Goal: Transaction & Acquisition: Obtain resource

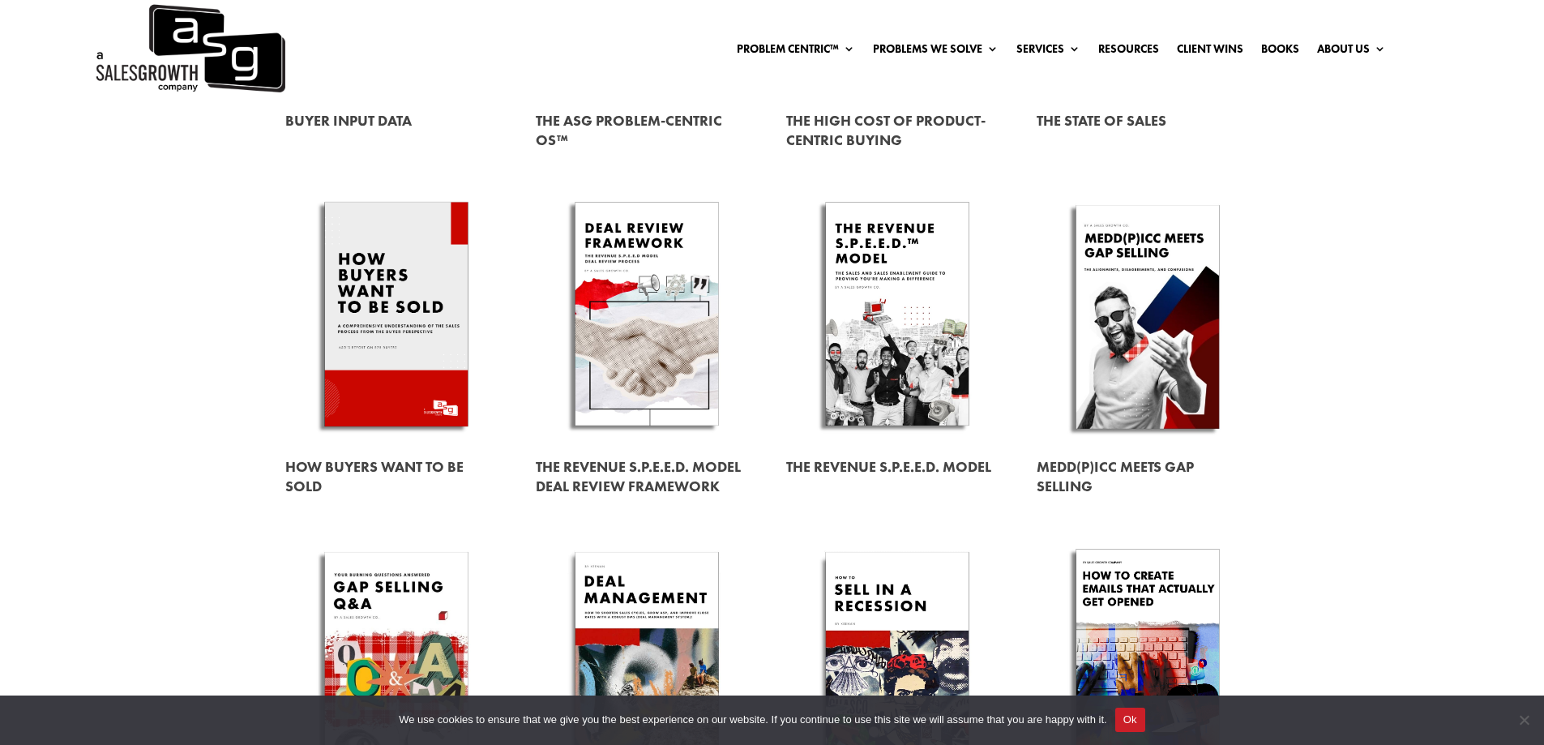
scroll to position [486, 0]
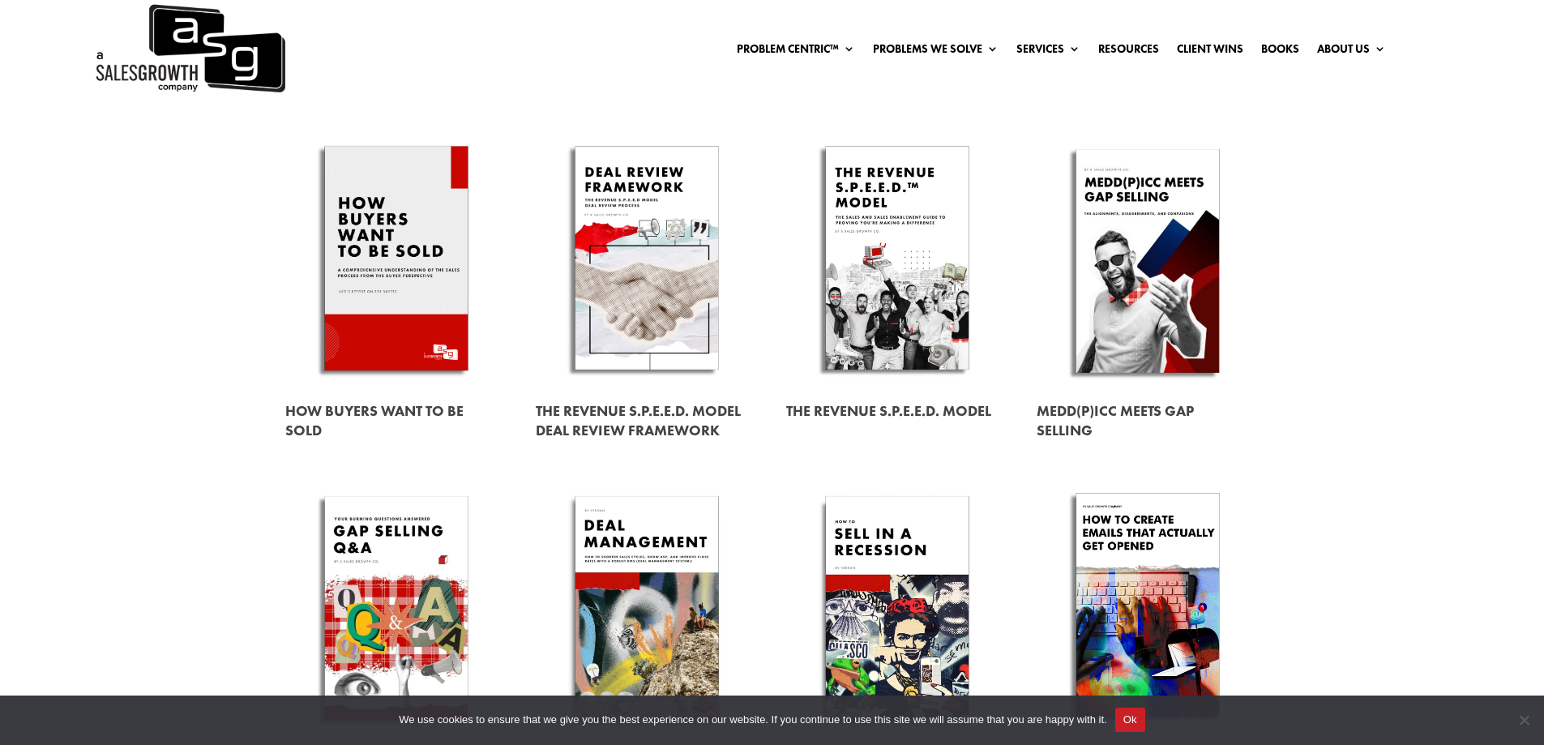
drag, startPoint x: 387, startPoint y: 284, endPoint x: 277, endPoint y: 395, distance: 157.0
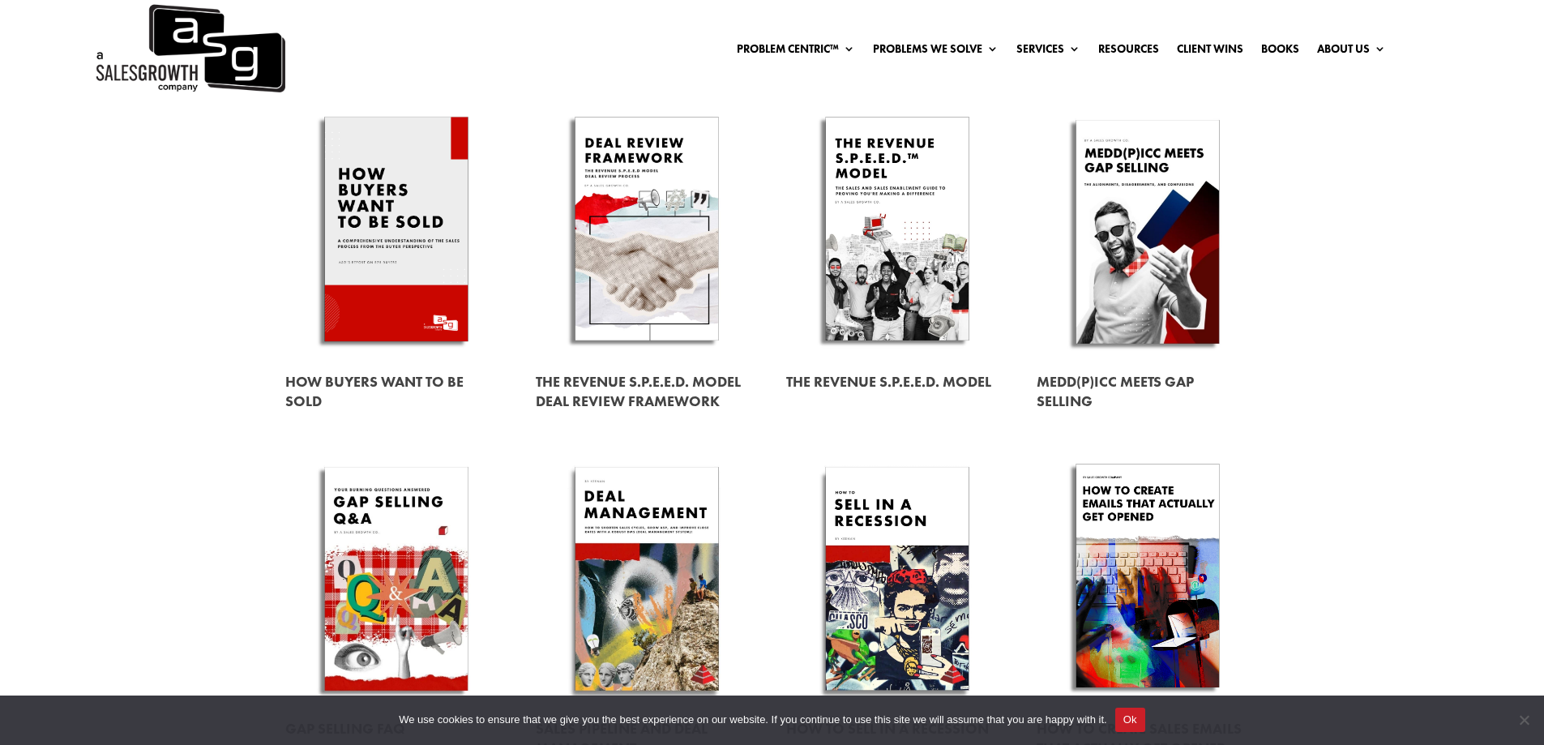
scroll to position [567, 0]
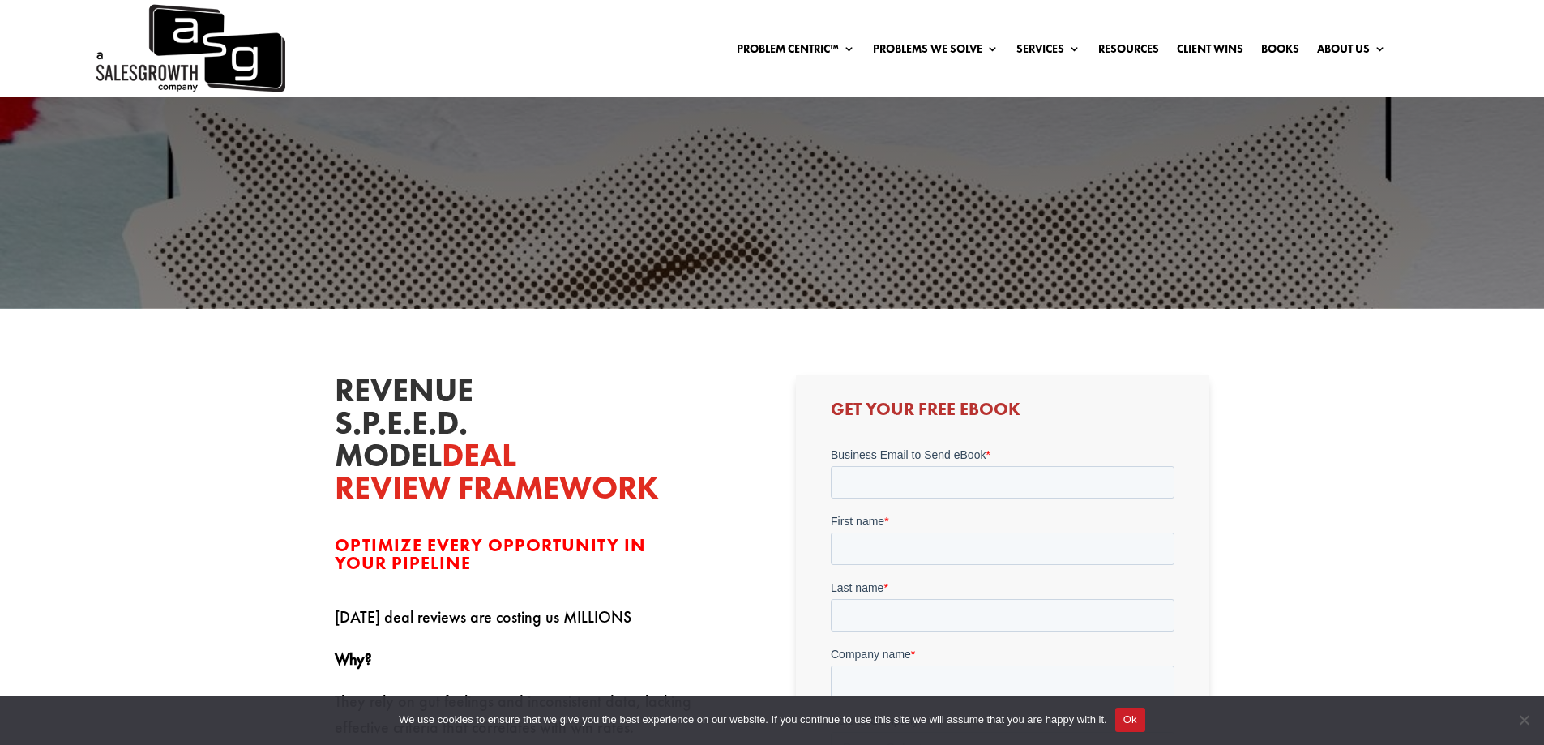
scroll to position [243, 0]
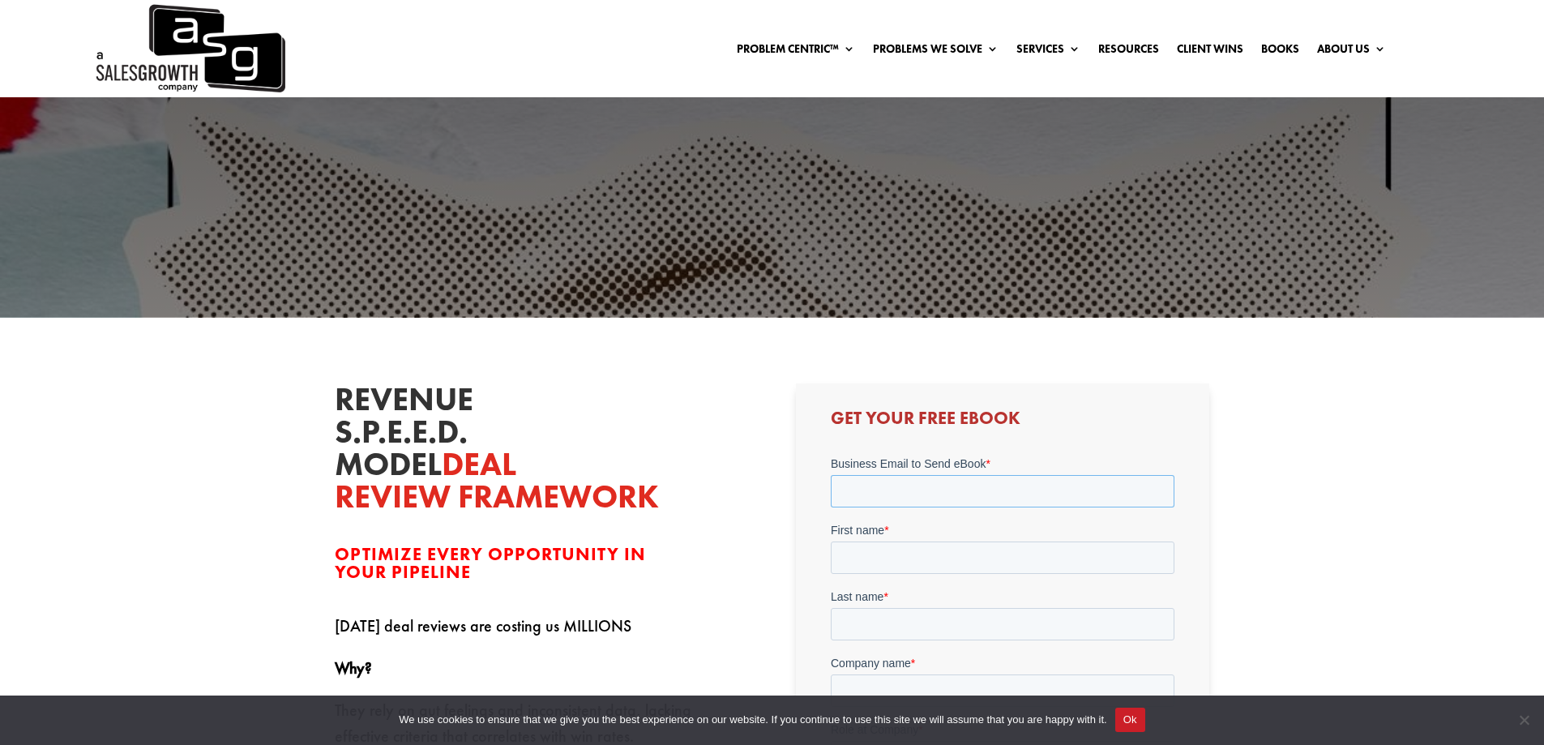
click at [954, 476] on input "Business Email to Send eBook *" at bounding box center [1003, 491] width 344 height 32
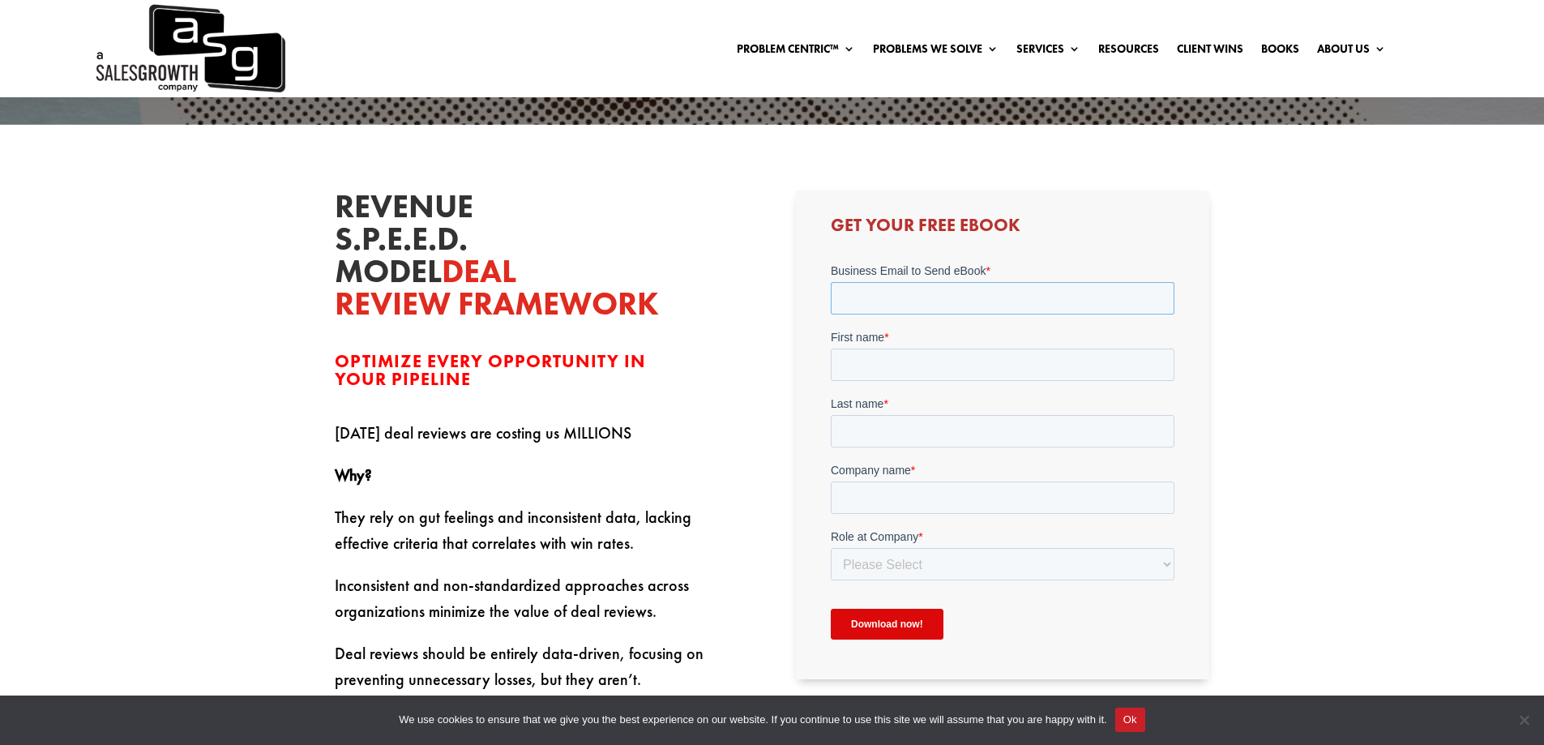
scroll to position [405, 0]
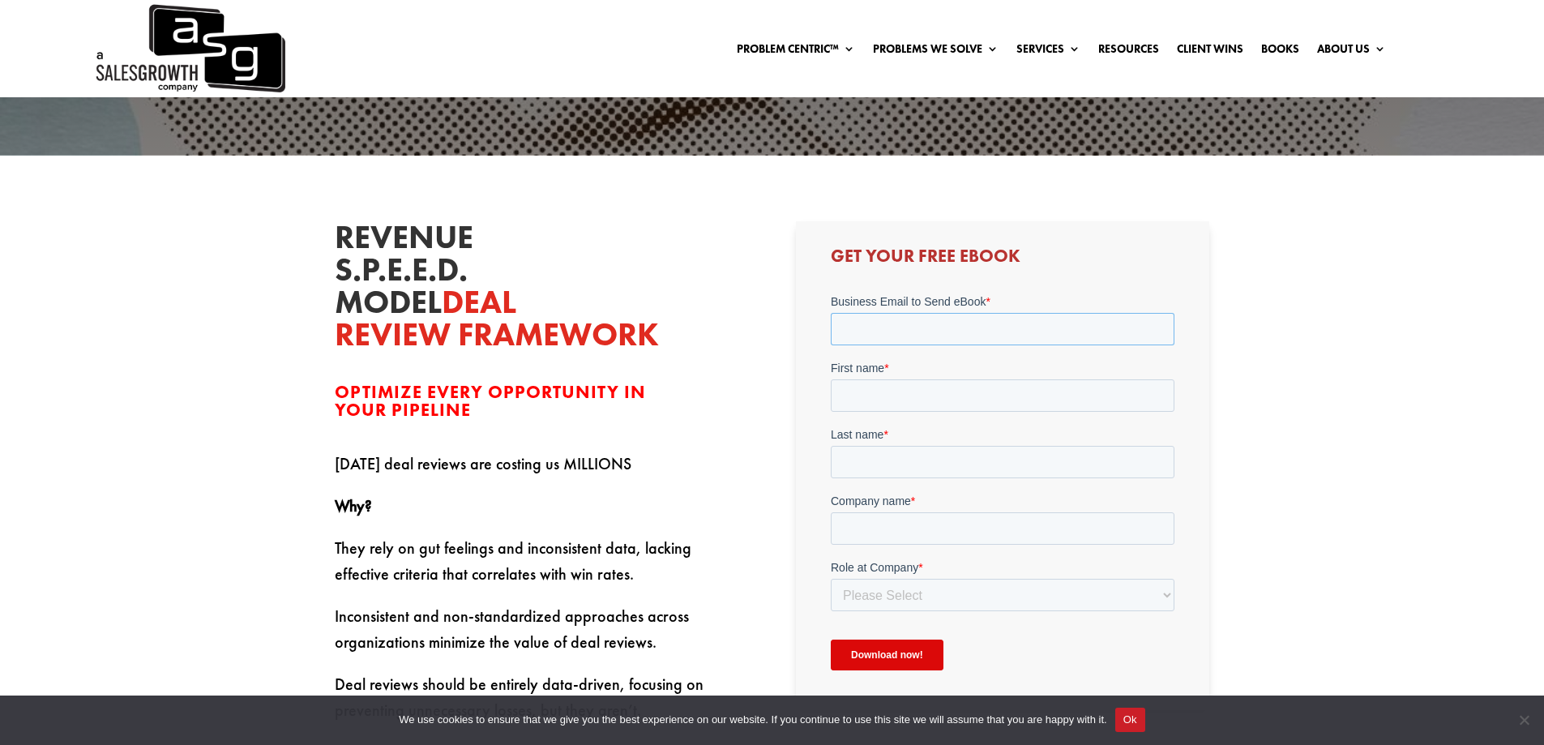
type input "Abdallatigle252@gmail.com"
click at [907, 417] on form "Business Email to Send eBook * Abdallatigle252@gmail.com First name * Last name…" at bounding box center [1003, 488] width 344 height 391
click at [903, 403] on input "First name *" at bounding box center [1003, 395] width 344 height 32
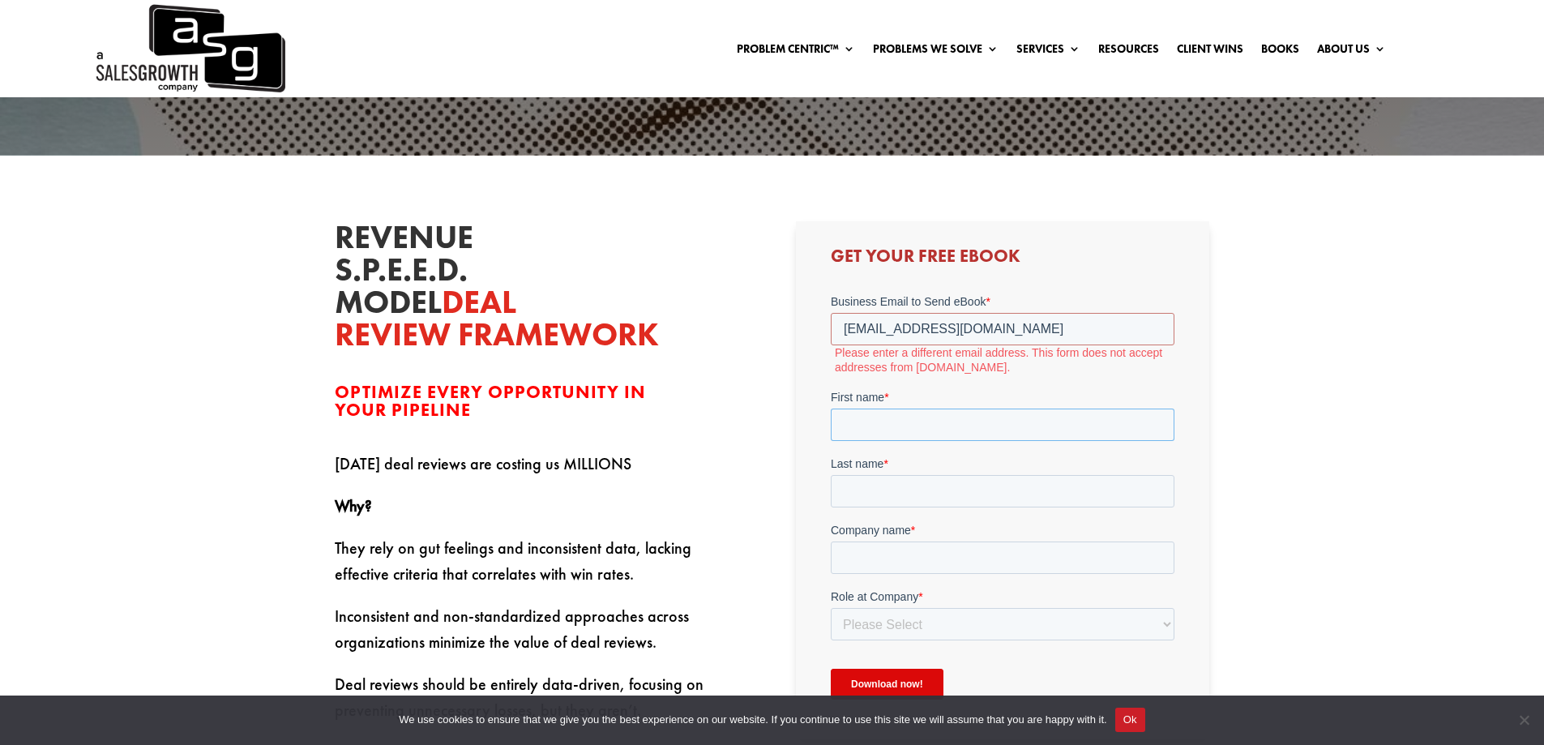
type input "Abdullahi"
click at [912, 484] on input "Last name *" at bounding box center [1003, 491] width 344 height 32
type input "Abdukadir"
click at [912, 553] on input "Company name *" at bounding box center [1003, 557] width 344 height 32
type input "ssigroup"
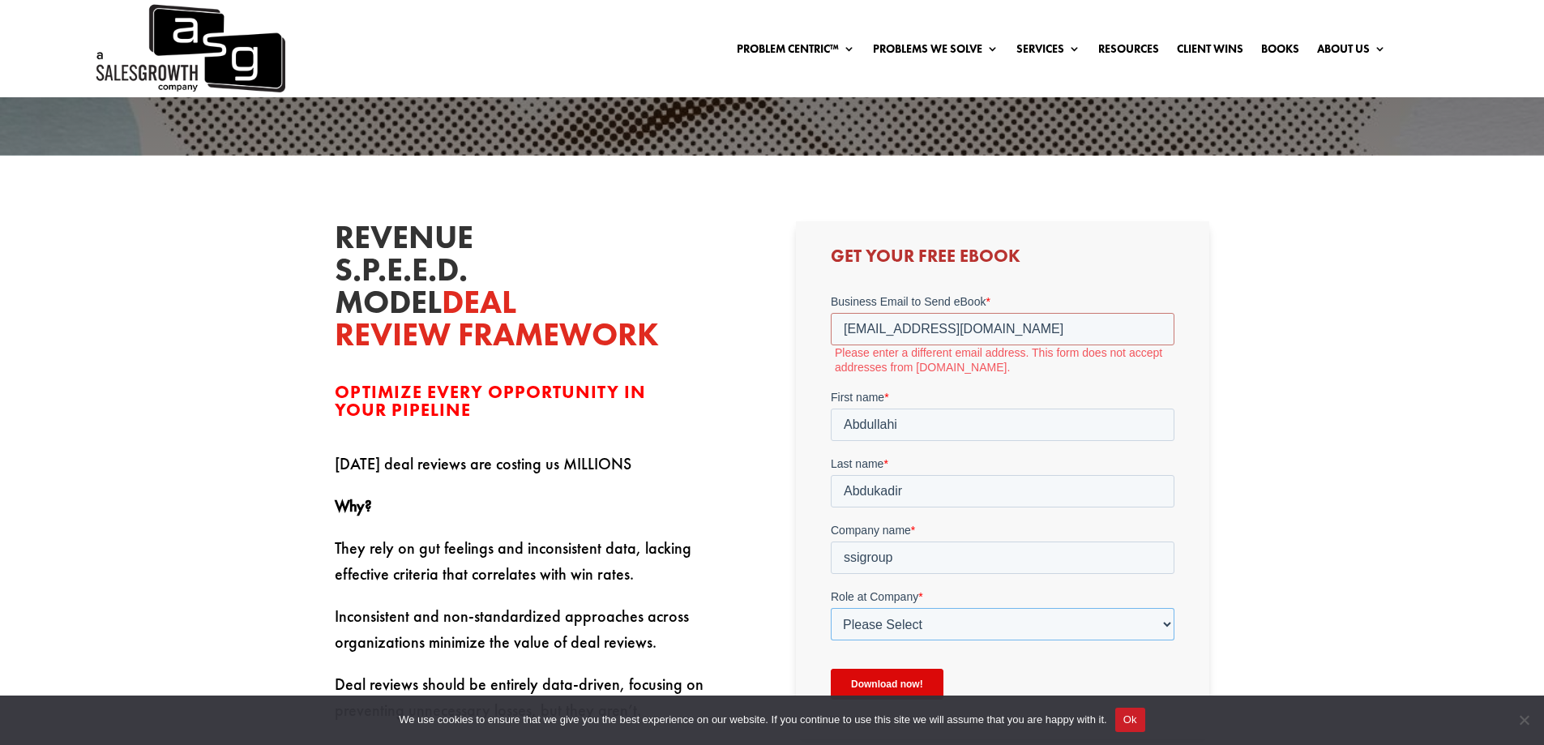
click at [894, 613] on select "Please Select C-Level (CRO, CSO, etc) Senior Leadership (VP of Sales, VP of Ena…" at bounding box center [1003, 624] width 344 height 32
select select "C-Level (CRO, CSO, etc)"
click at [831, 608] on select "Please Select C-Level (CRO, CSO, etc) Senior Leadership (VP of Sales, VP of Ena…" at bounding box center [1003, 624] width 344 height 32
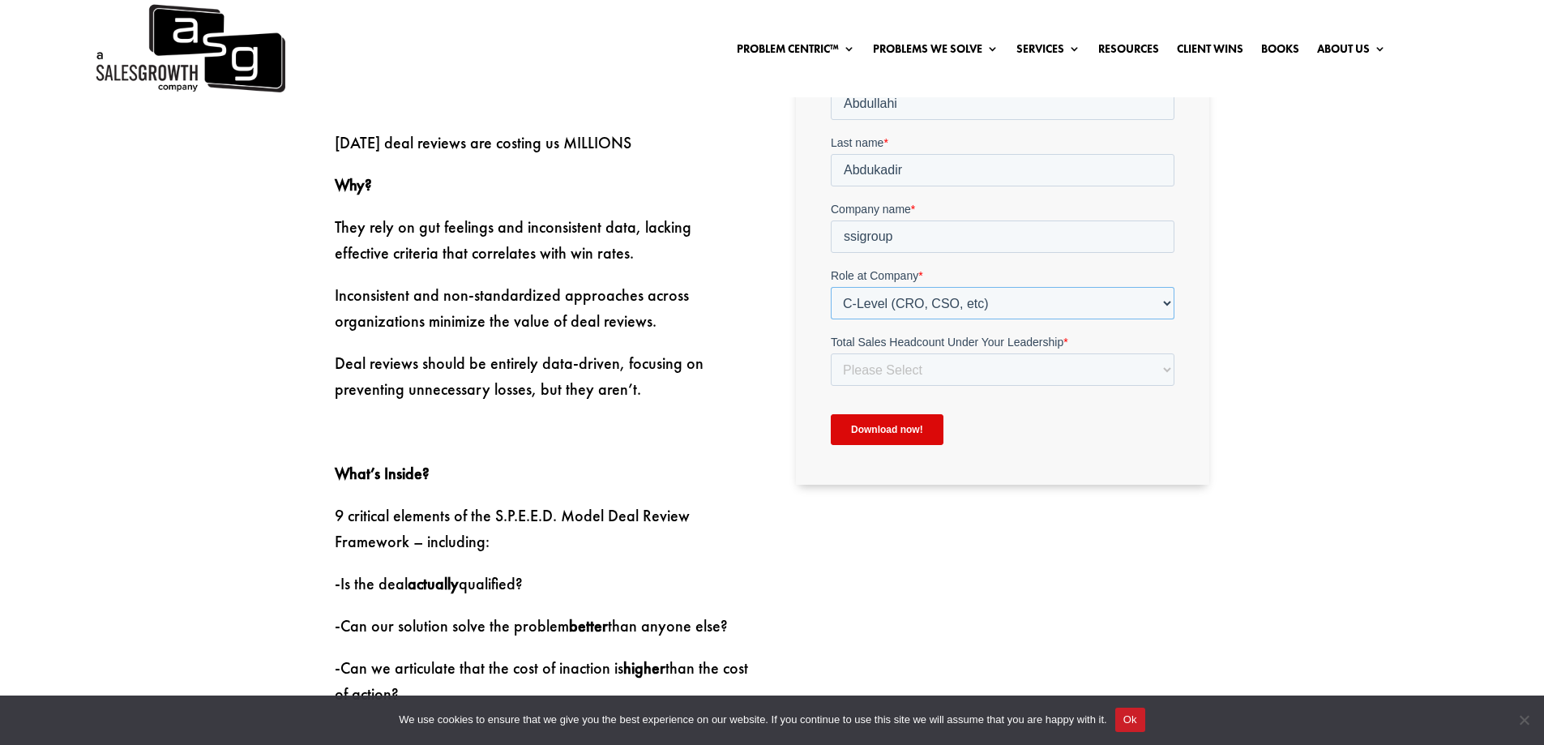
scroll to position [729, 0]
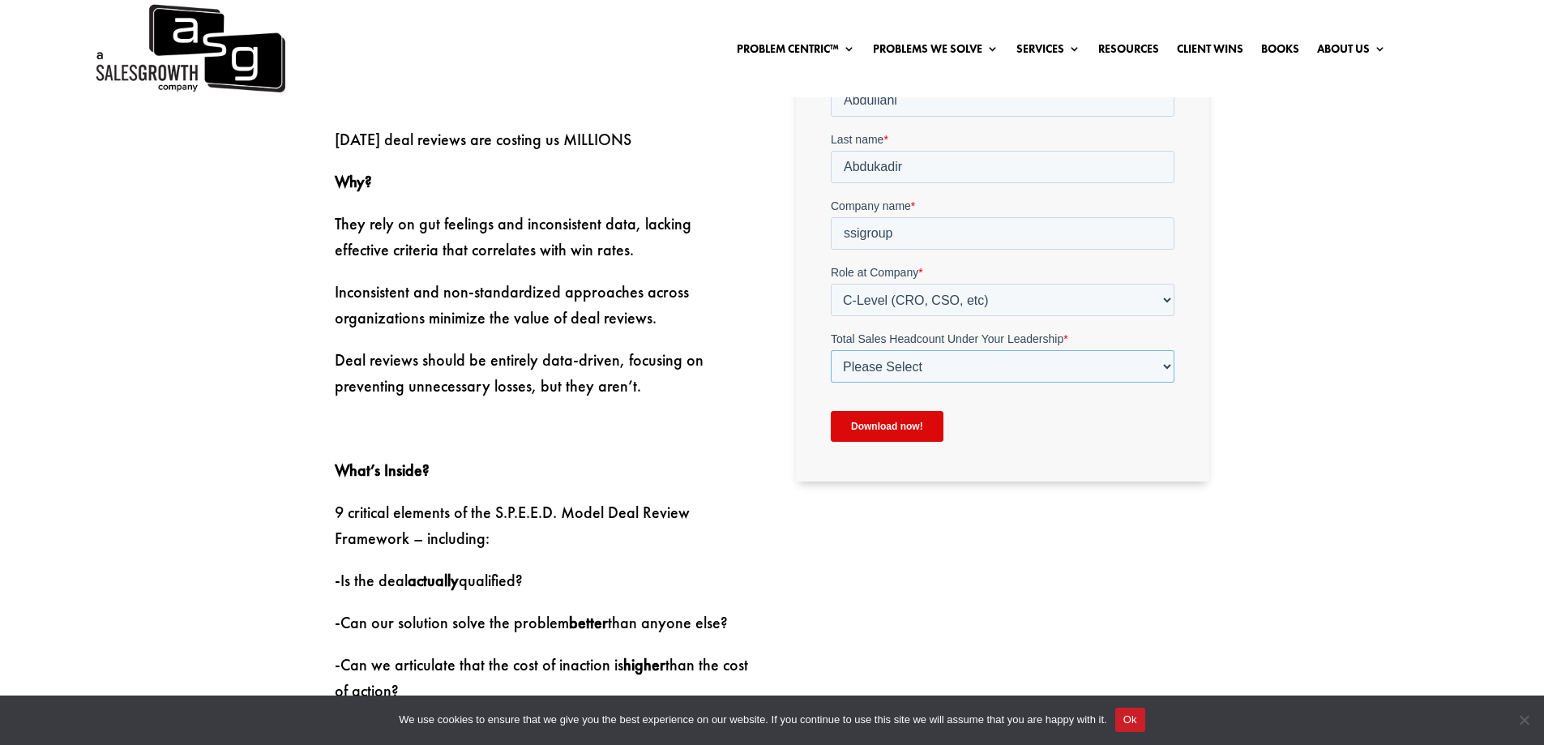
click at [886, 365] on select "Please Select Just Me 1-9 10-19 20-49 50-99 100+" at bounding box center [1003, 367] width 344 height 32
select select "Just Me"
click at [831, 378] on select "Please Select Just Me 1-9 10-19 20-49 50-99 100+" at bounding box center [1003, 367] width 344 height 32
click at [873, 433] on input "Download now!" at bounding box center [887, 427] width 113 height 31
click at [915, 433] on input "Download now!" at bounding box center [887, 427] width 113 height 31
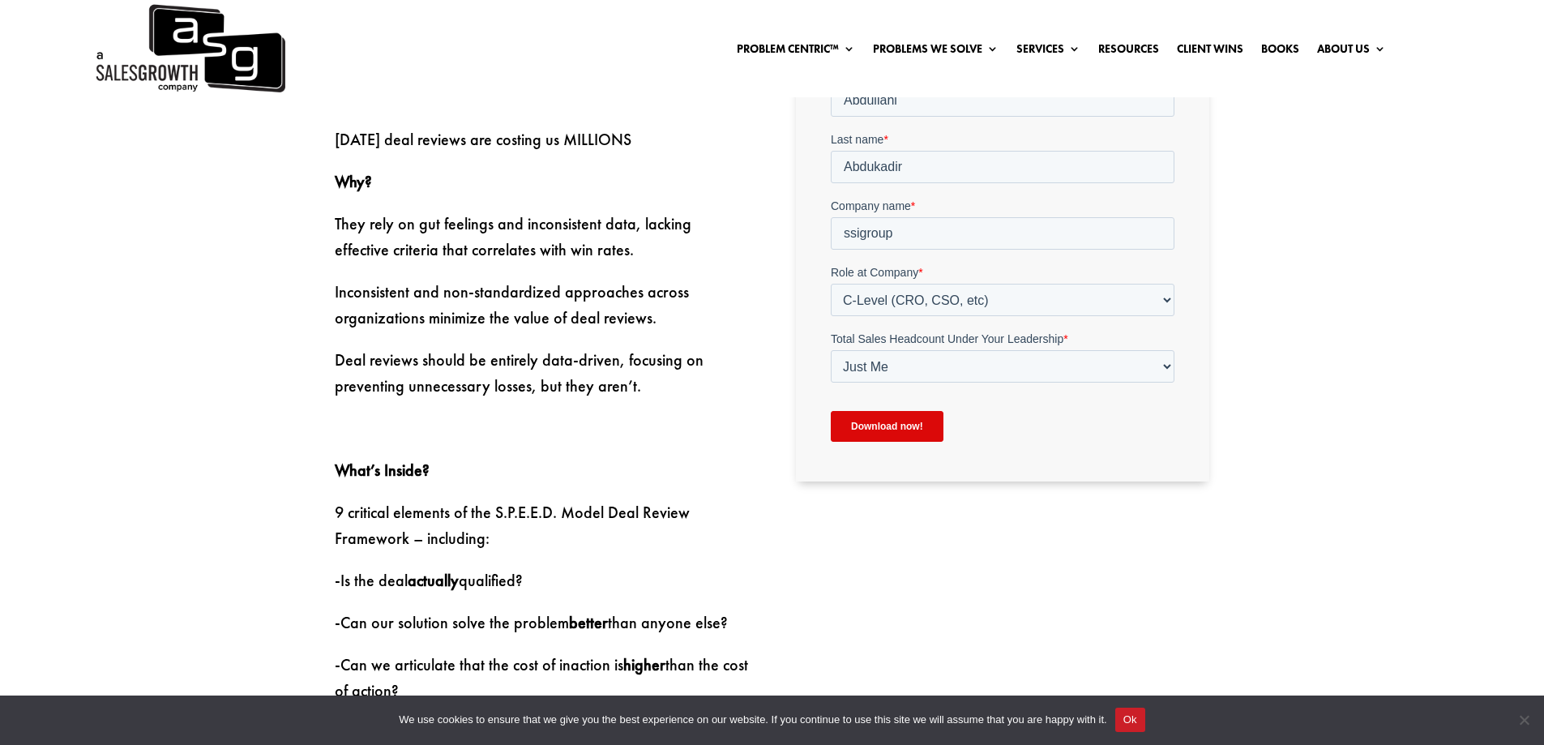
click at [874, 427] on input "Download now!" at bounding box center [887, 427] width 113 height 31
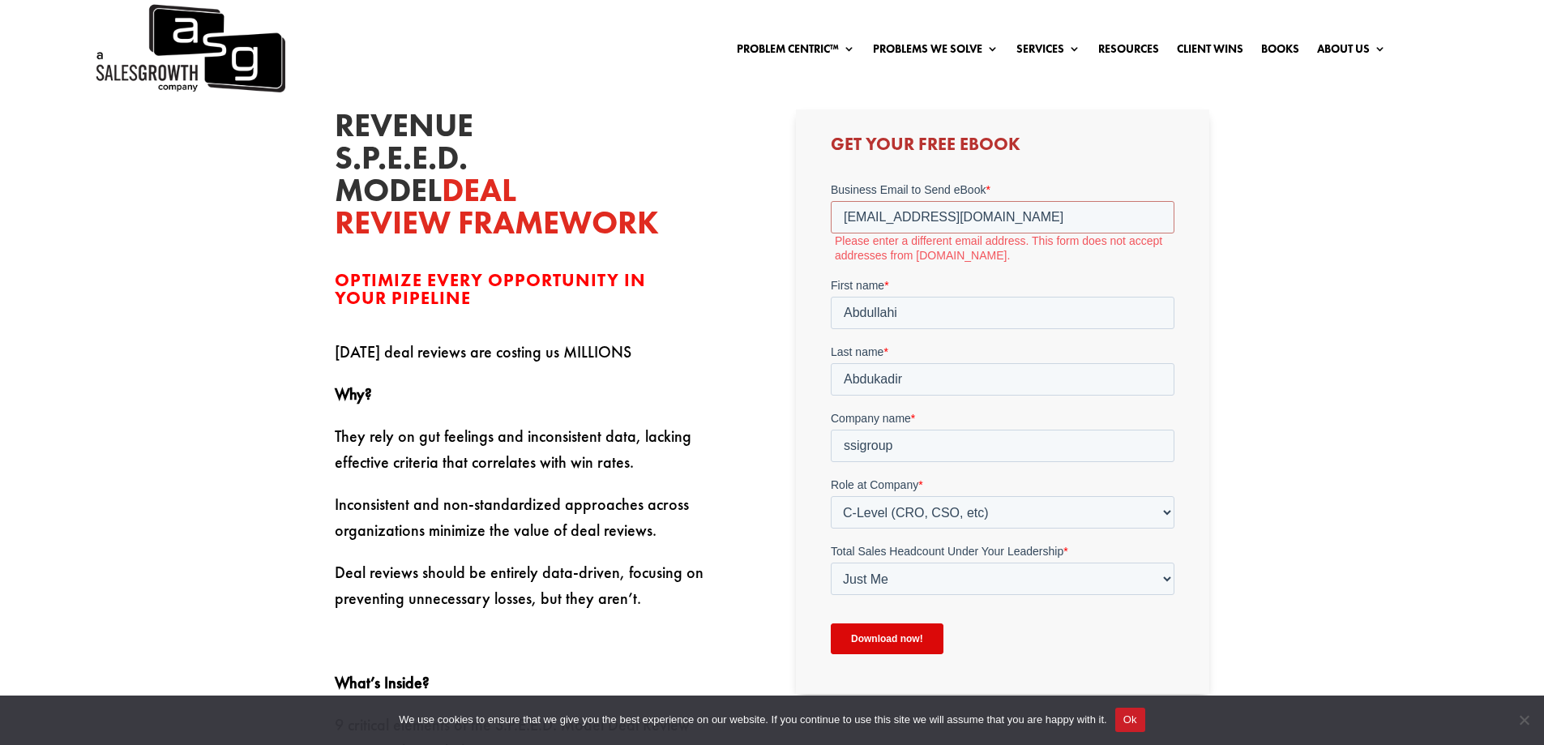
scroll to position [486, 0]
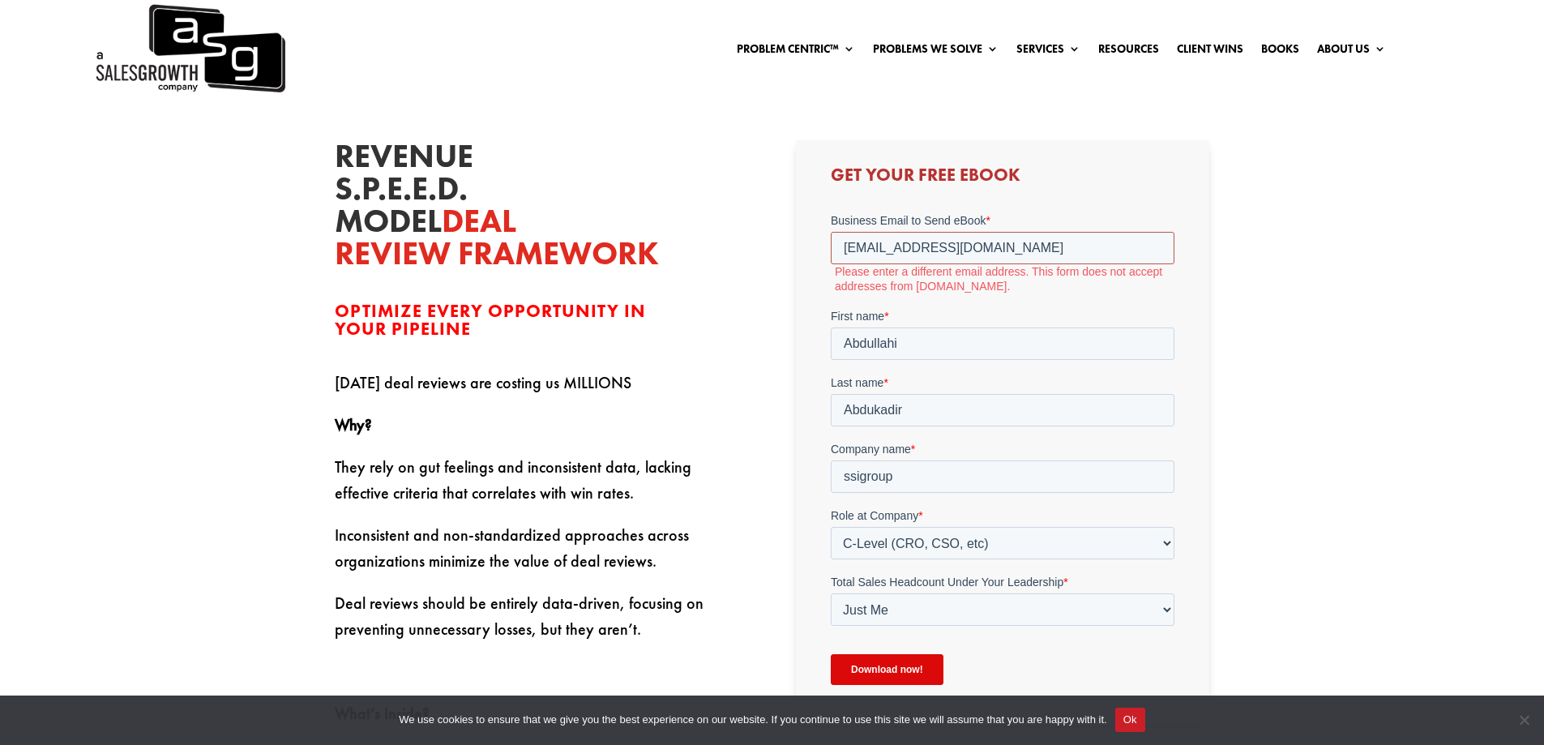
click at [929, 236] on input "Abdallatigle252@gmail.com" at bounding box center [1003, 248] width 344 height 32
drag, startPoint x: 1025, startPoint y: 238, endPoint x: 618, endPoint y: 228, distance: 406.9
click at [831, 228] on html "Business Email to Send eBook * Abdallatigle252@gmail.com Please enter a differe…" at bounding box center [1003, 462] width 344 height 501
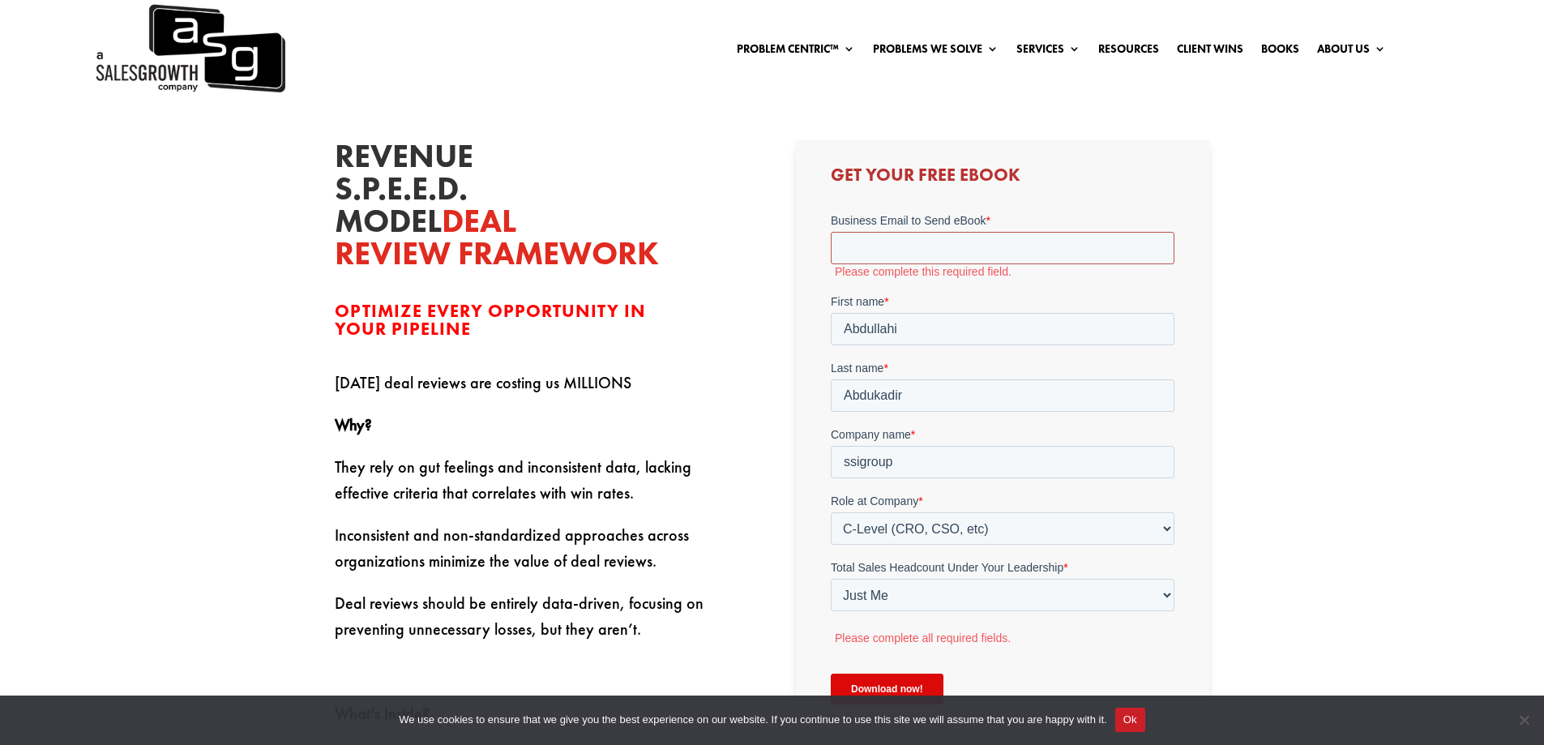
click at [882, 254] on input "Business Email to Send eBook *" at bounding box center [1003, 248] width 344 height 32
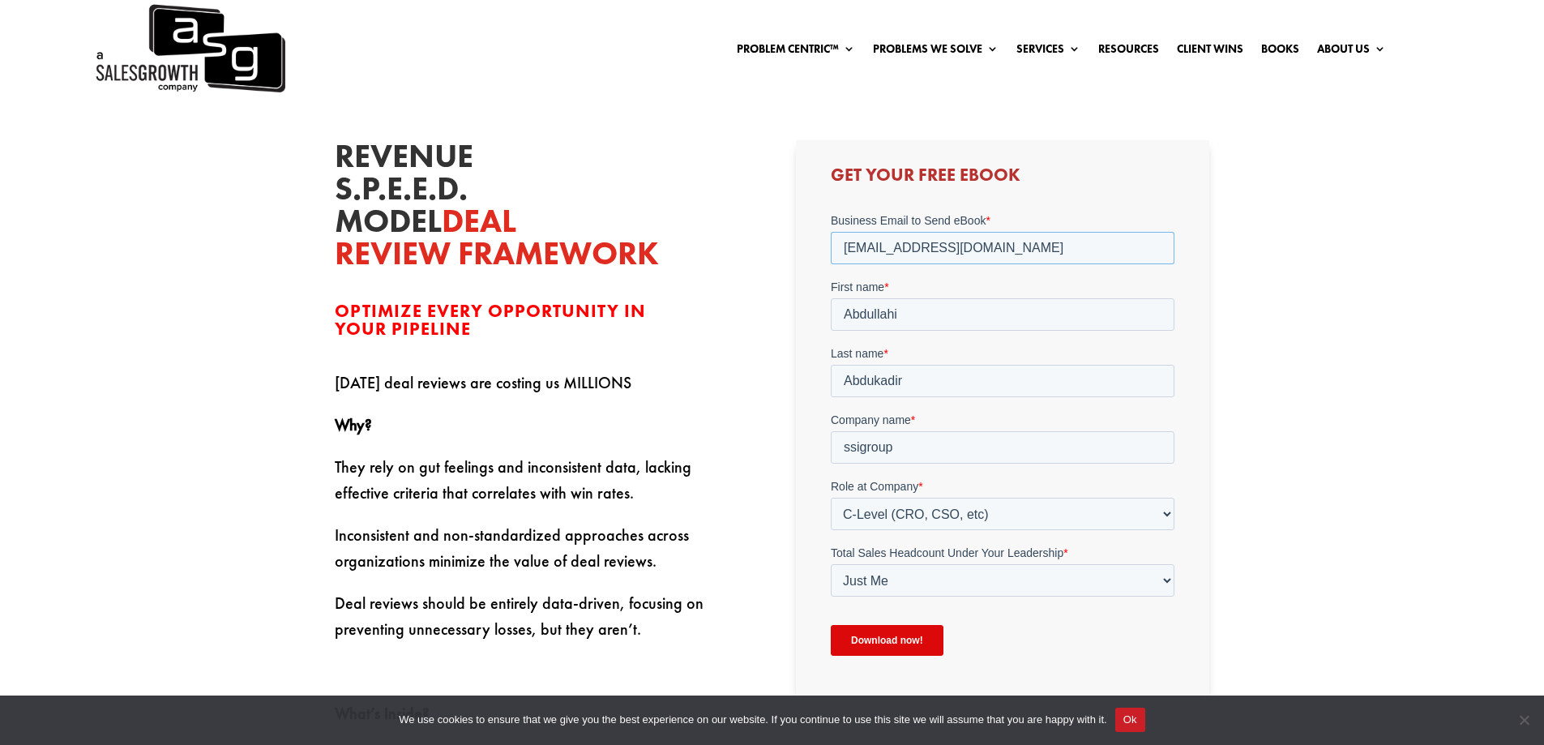
drag, startPoint x: 863, startPoint y: 240, endPoint x: 793, endPoint y: 238, distance: 69.7
click at [831, 238] on html "Business Email to Send eBook * info@ssigroupltd.com First name * Abdullahi Last…" at bounding box center [1003, 448] width 344 height 472
type input "TIGLE@ssigroupltd.com"
click at [903, 643] on input "Download now!" at bounding box center [887, 640] width 113 height 31
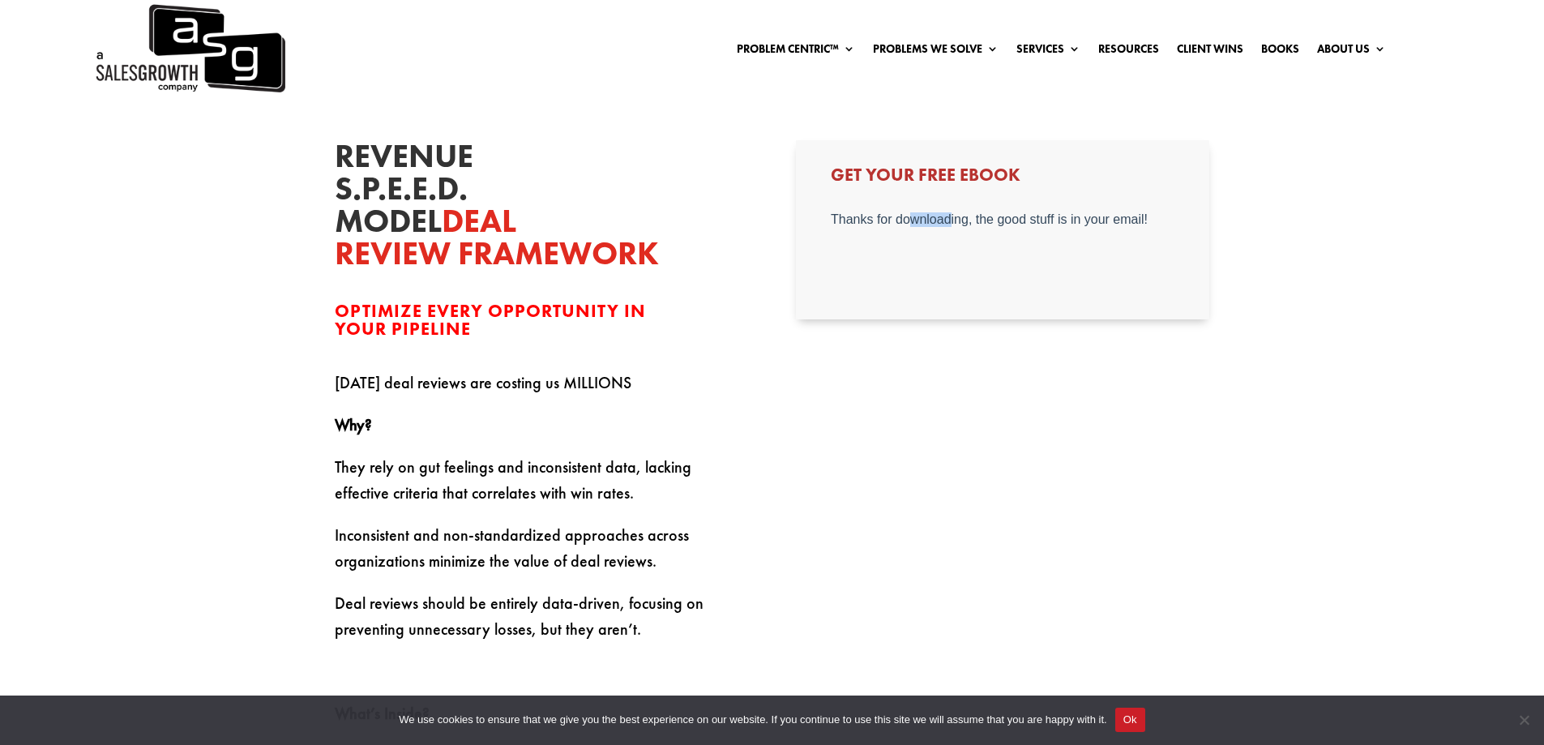
drag, startPoint x: 910, startPoint y: 214, endPoint x: 950, endPoint y: 214, distance: 40.5
click at [950, 214] on div "Thanks for downloading, the good stuff is in your email!" at bounding box center [1003, 219] width 344 height 15
click at [983, 231] on div at bounding box center [1003, 252] width 344 height 81
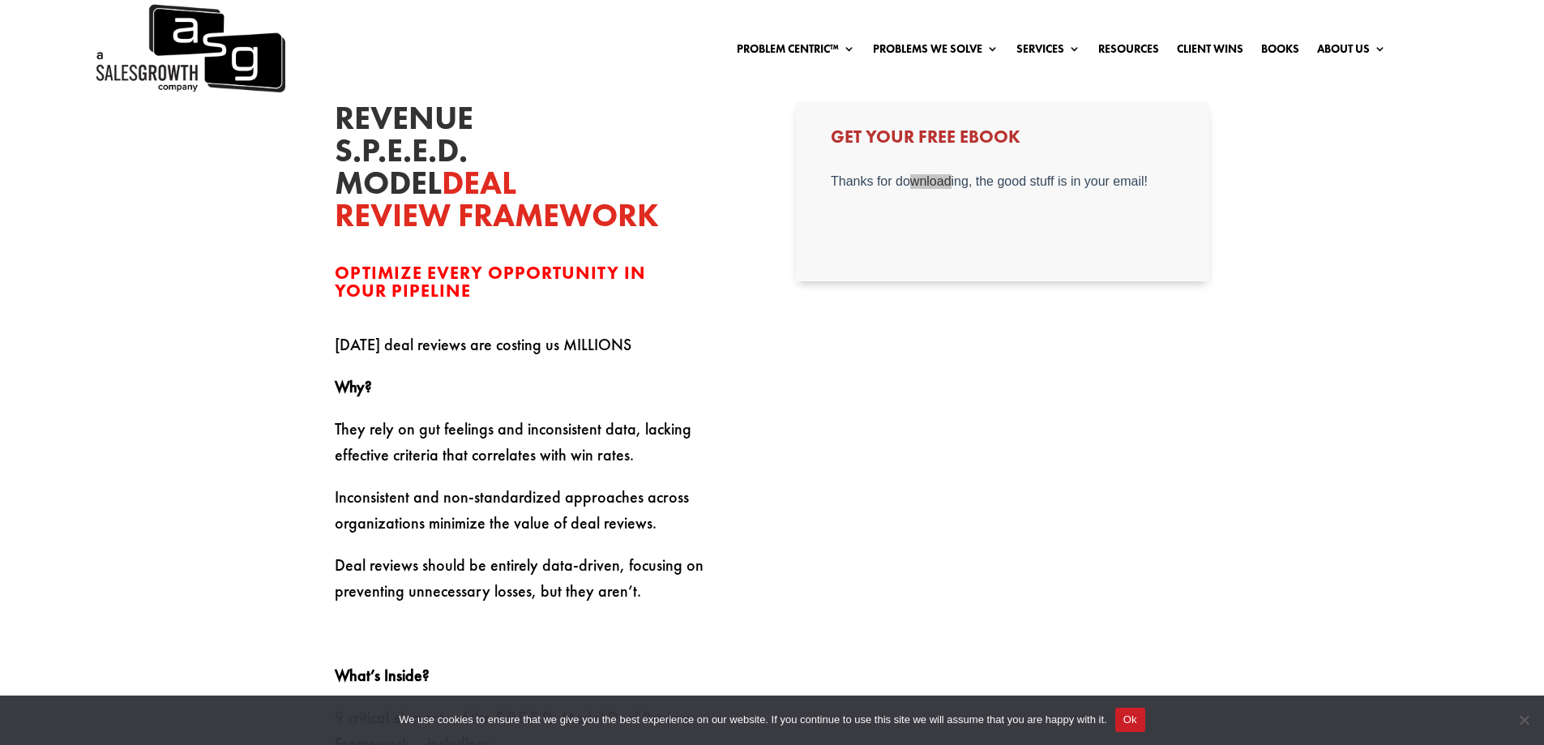
scroll to position [567, 0]
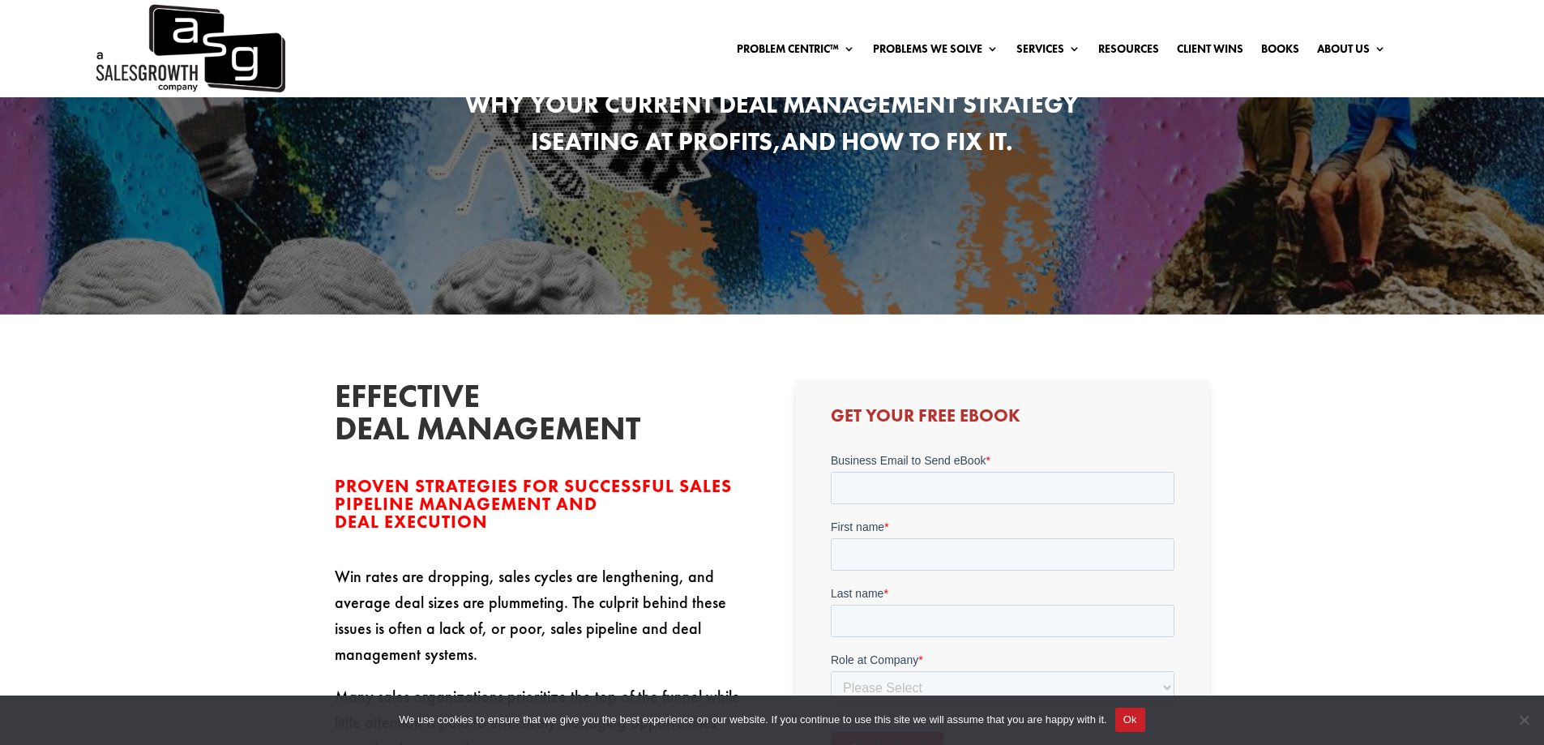
scroll to position [243, 0]
